Goal: Navigation & Orientation: Find specific page/section

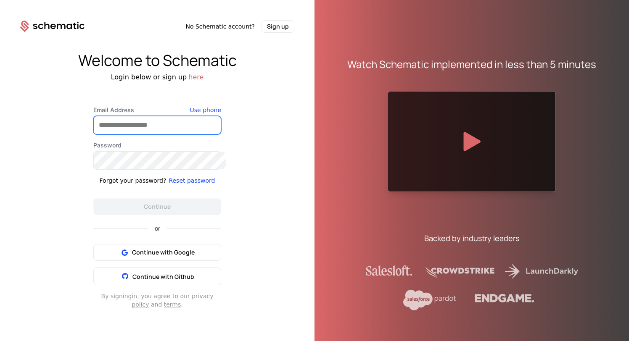
click at [150, 132] on input "Email Address" at bounding box center [157, 125] width 127 height 18
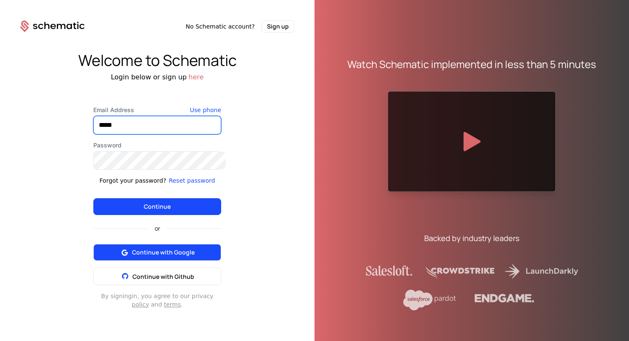
type input "*****"
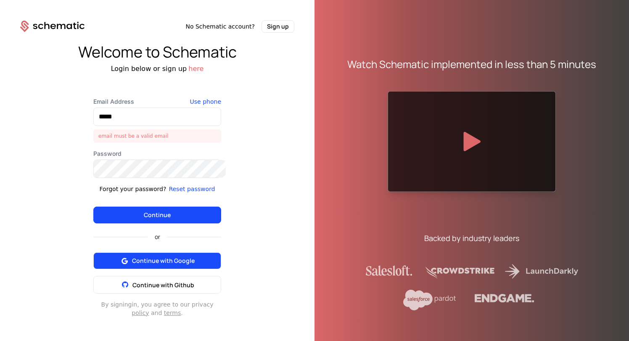
click at [149, 253] on button "Continue with Google" at bounding box center [157, 261] width 128 height 17
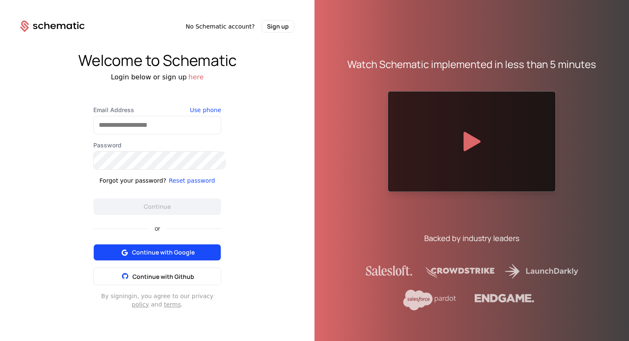
click at [175, 248] on span "Continue with Google" at bounding box center [163, 252] width 63 height 8
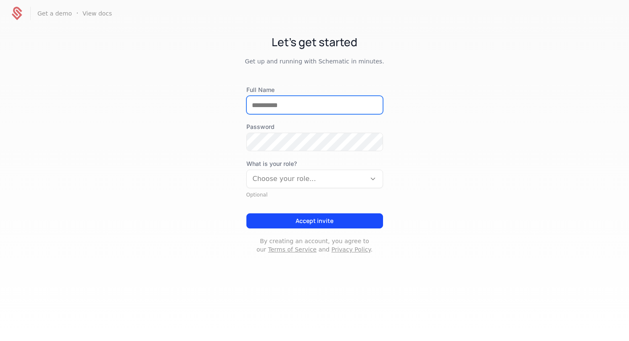
click at [271, 96] on input "Full Name" at bounding box center [315, 105] width 136 height 18
type input "**********"
click at [261, 173] on div at bounding box center [306, 179] width 107 height 12
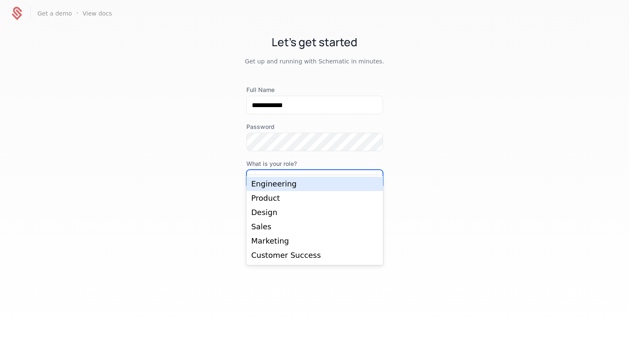
click at [267, 185] on div "Engineering" at bounding box center [314, 184] width 127 height 8
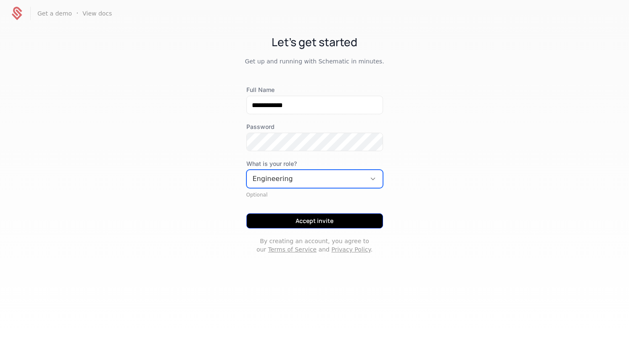
click at [297, 214] on button "Accept invite" at bounding box center [314, 221] width 137 height 15
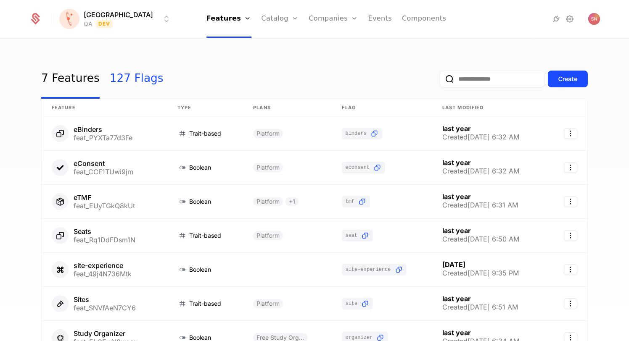
click at [127, 69] on link "127 Flags" at bounding box center [137, 79] width 54 height 40
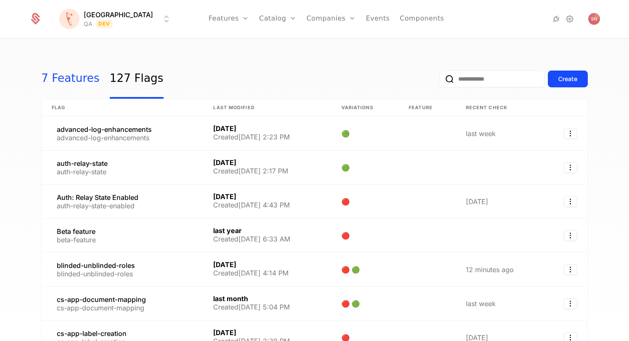
click at [73, 68] on link "7 Features" at bounding box center [70, 79] width 58 height 40
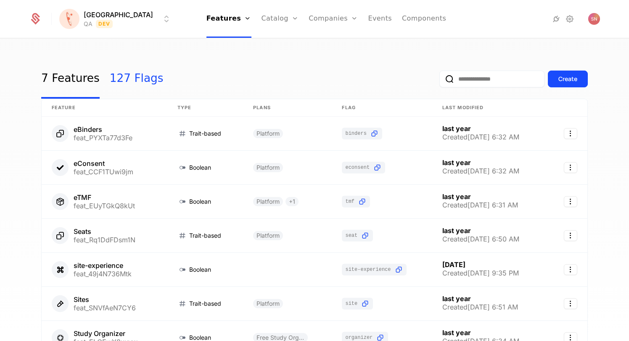
click at [125, 76] on link "127 Flags" at bounding box center [137, 79] width 54 height 40
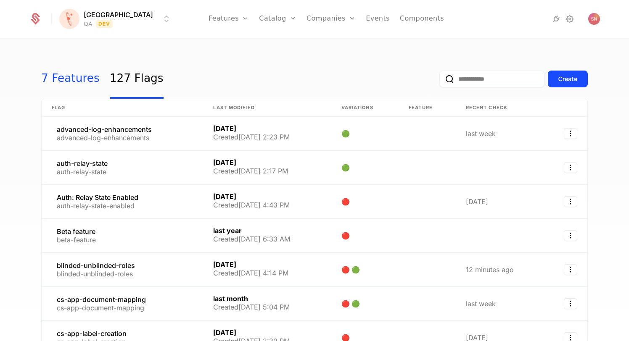
click at [50, 81] on link "7 Features" at bounding box center [70, 79] width 58 height 40
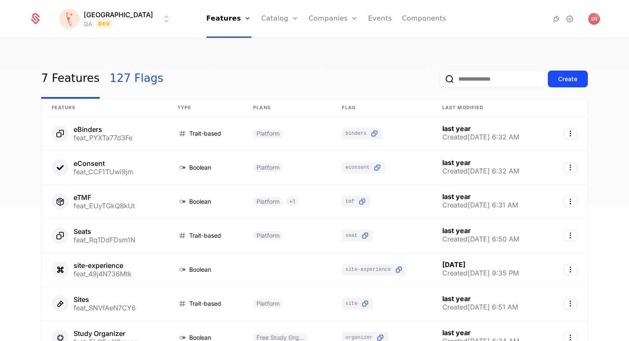
click at [125, 77] on link "127 Flags" at bounding box center [137, 79] width 54 height 40
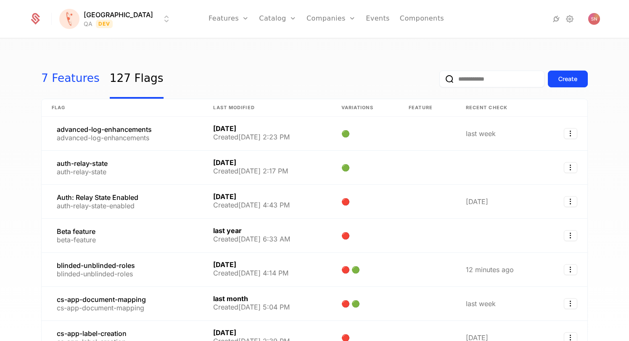
click at [77, 72] on link "7 Features" at bounding box center [70, 79] width 58 height 40
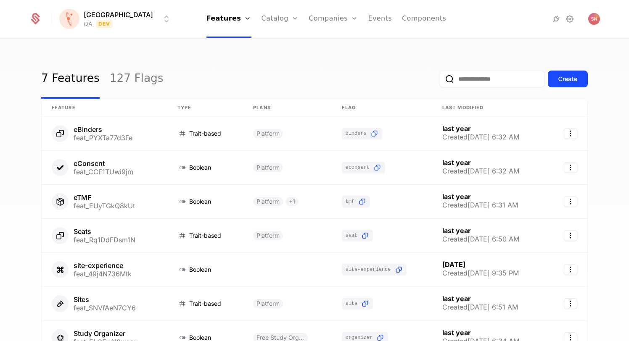
click at [138, 54] on div "7 Features 127 Flags Create Feature Type Plans Flag Last Modified eBinders feat…" at bounding box center [314, 192] width 629 height 307
click at [110, 72] on link "127 Flags" at bounding box center [137, 79] width 54 height 40
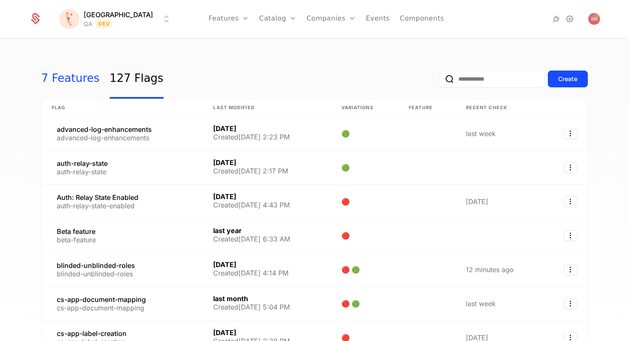
click at [55, 78] on link "7 Features" at bounding box center [70, 79] width 58 height 40
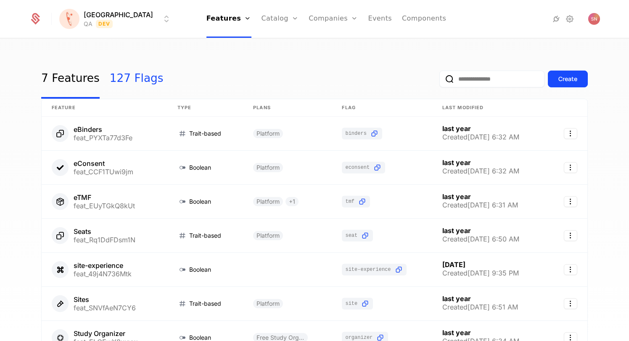
click at [114, 68] on link "127 Flags" at bounding box center [137, 79] width 54 height 40
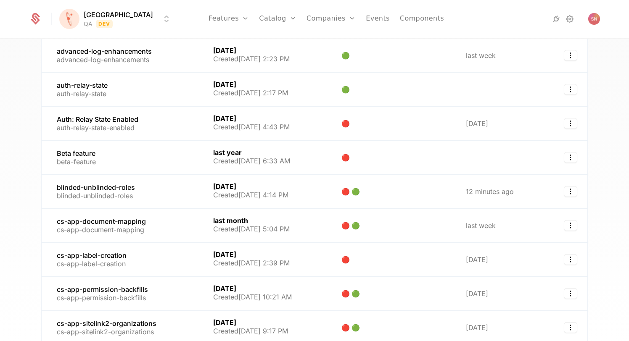
scroll to position [127, 0]
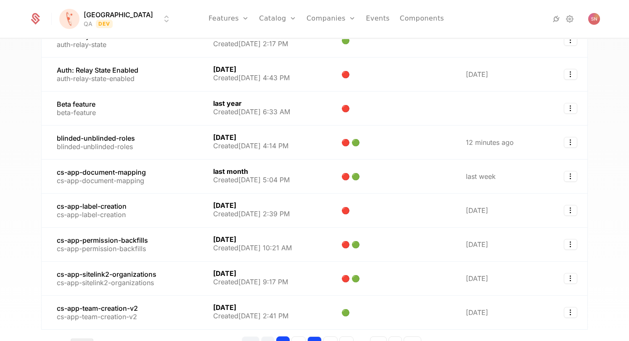
click at [316, 337] on button "3" at bounding box center [314, 344] width 14 height 15
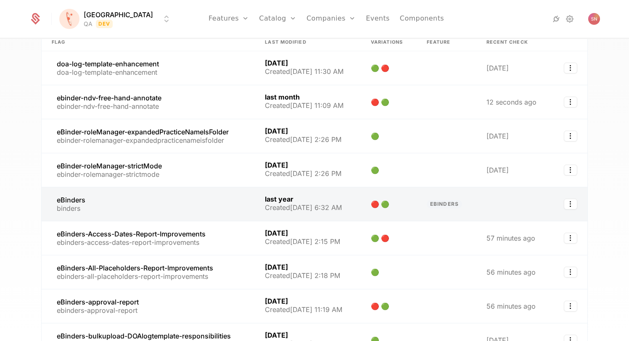
scroll to position [127, 0]
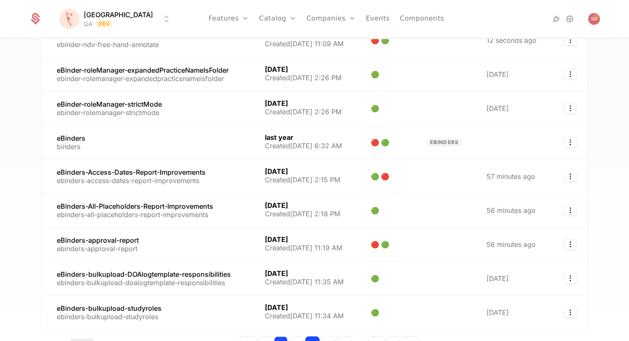
click at [283, 337] on button "1" at bounding box center [280, 344] width 13 height 15
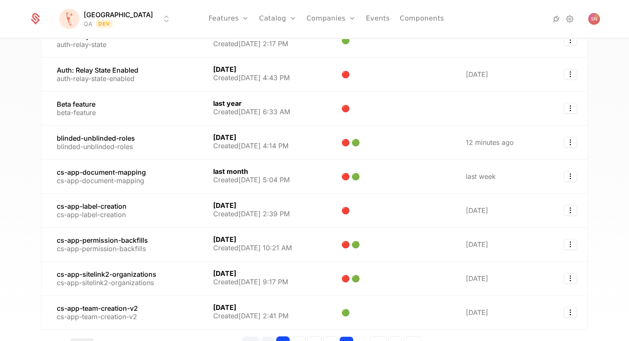
click at [341, 337] on button "5" at bounding box center [346, 344] width 14 height 15
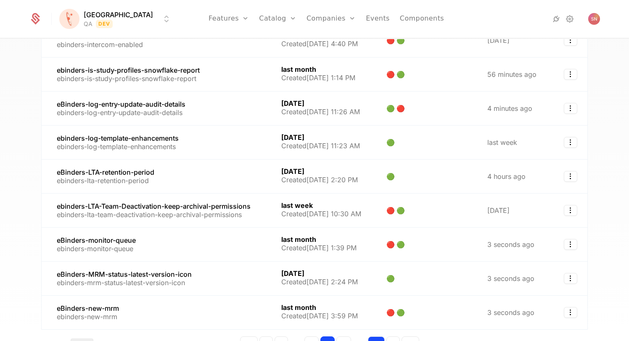
click at [369, 337] on button "13" at bounding box center [376, 344] width 17 height 15
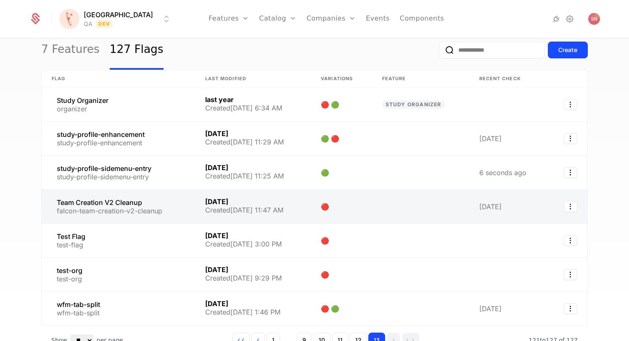
scroll to position [38, 0]
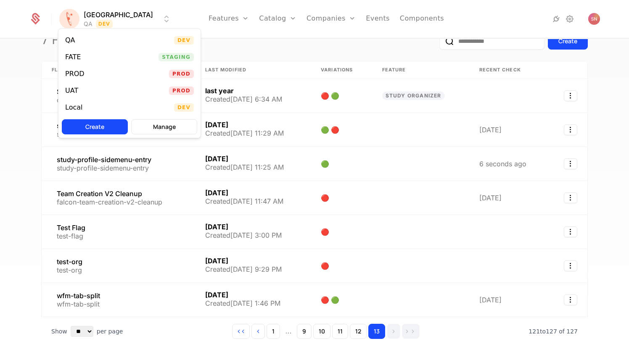
click at [88, 13] on html "Florence QA Dev Features Features Flags Catalog Plans Add Ons Configuration Com…" at bounding box center [314, 170] width 629 height 341
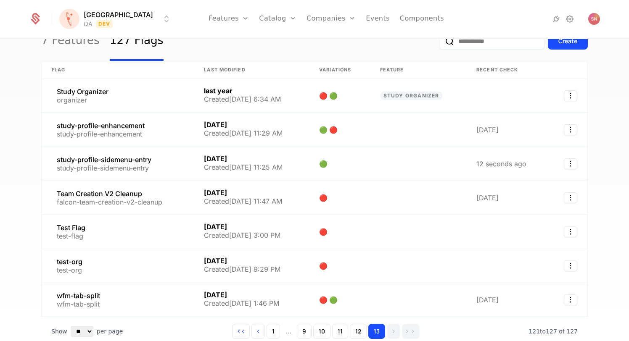
click at [213, 26] on html "Florence QA Dev Features Features Flags Catalog Plans Add Ons Configuration Com…" at bounding box center [314, 170] width 629 height 341
click at [92, 21] on html "Florence QA Dev Features Features Flags Catalog Plans Add Ons Configuration Com…" at bounding box center [314, 170] width 629 height 341
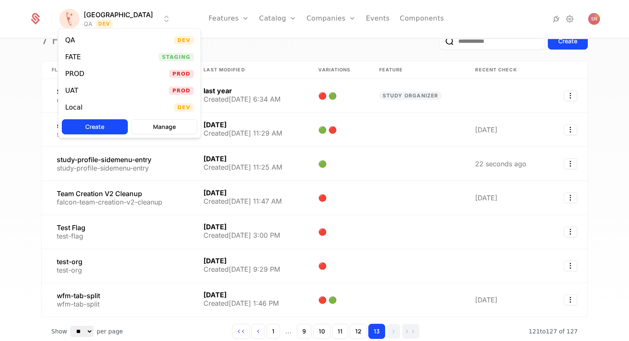
click at [11, 52] on html "Florence QA Dev Features Features Flags Catalog Plans Add Ons Configuration Com…" at bounding box center [314, 170] width 629 height 341
